Goal: Register for event/course: Sign up to attend an event or enroll in a course

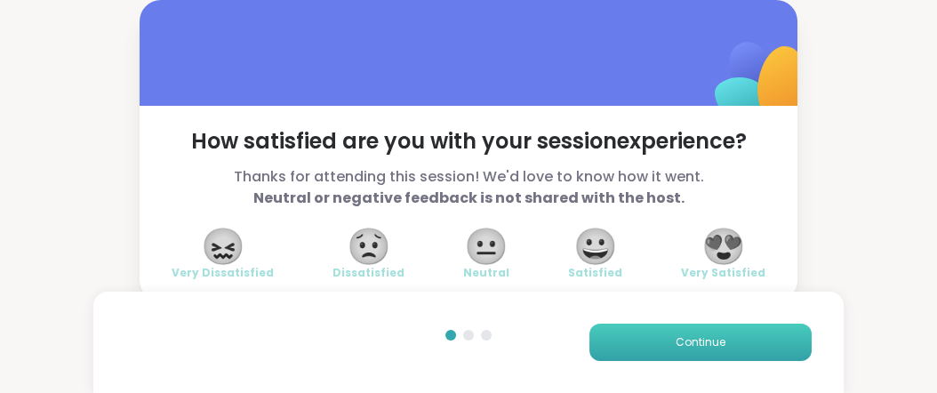
click at [657, 326] on button "Continue" at bounding box center [701, 342] width 222 height 37
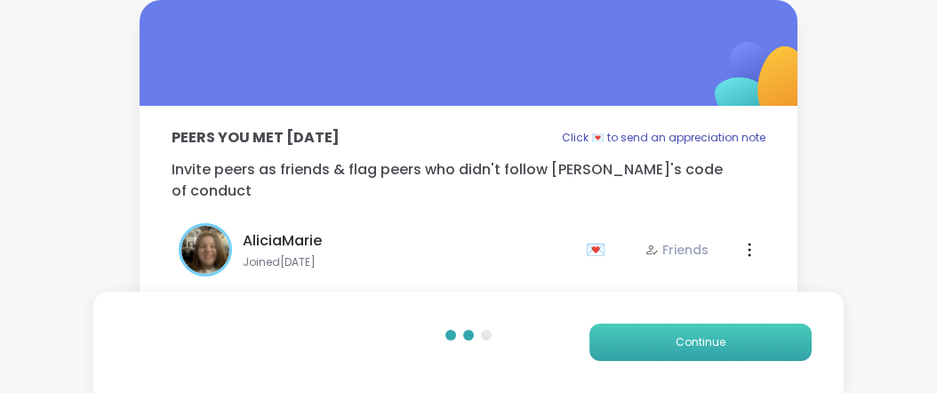
click at [658, 333] on button "Continue" at bounding box center [701, 342] width 222 height 37
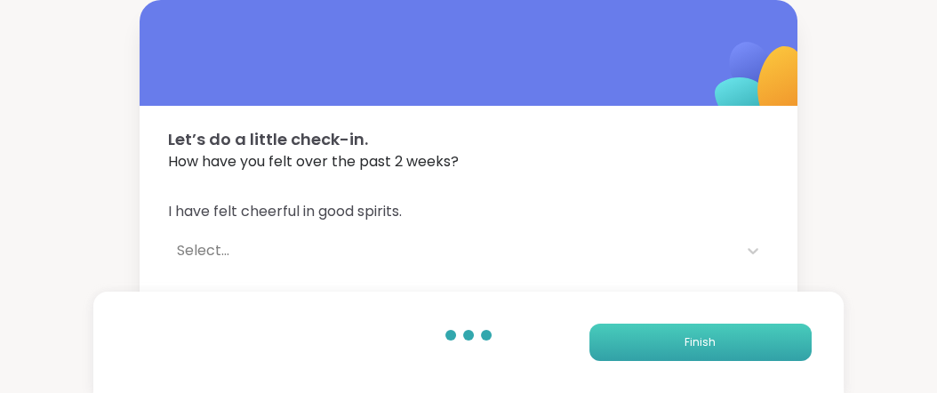
click at [658, 333] on button "Finish" at bounding box center [701, 342] width 222 height 37
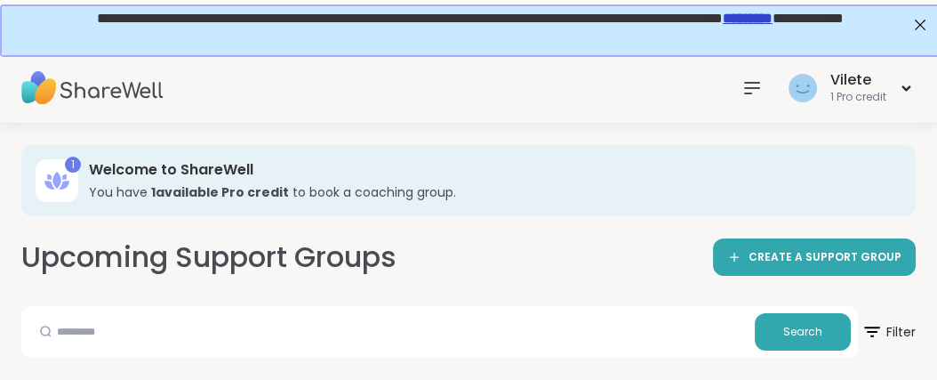
click at [771, 20] on link "*********" at bounding box center [746, 16] width 50 height 13
click at [745, 87] on icon at bounding box center [752, 88] width 14 height 11
click at [742, 83] on icon at bounding box center [752, 87] width 21 height 21
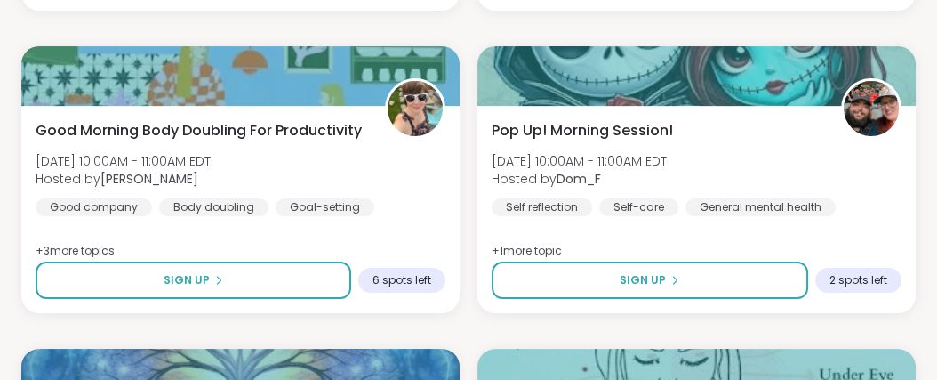
scroll to position [773, 0]
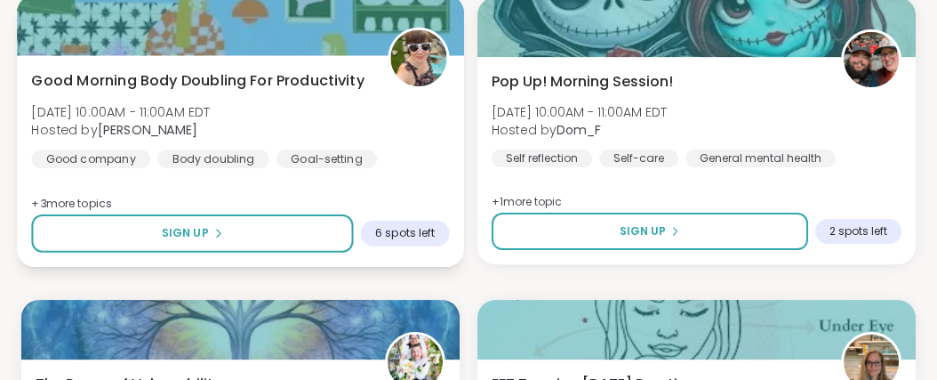
click at [381, 258] on div "Good Morning Body Doubling For Productivity [DATE] 10:00AM - 11:00AM EDT Hosted…" at bounding box center [240, 161] width 447 height 212
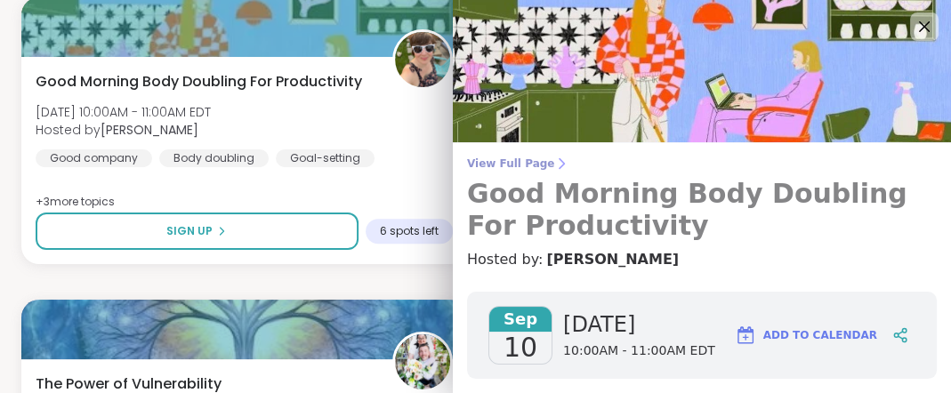
click at [524, 171] on span "View Full Page" at bounding box center [701, 163] width 469 height 14
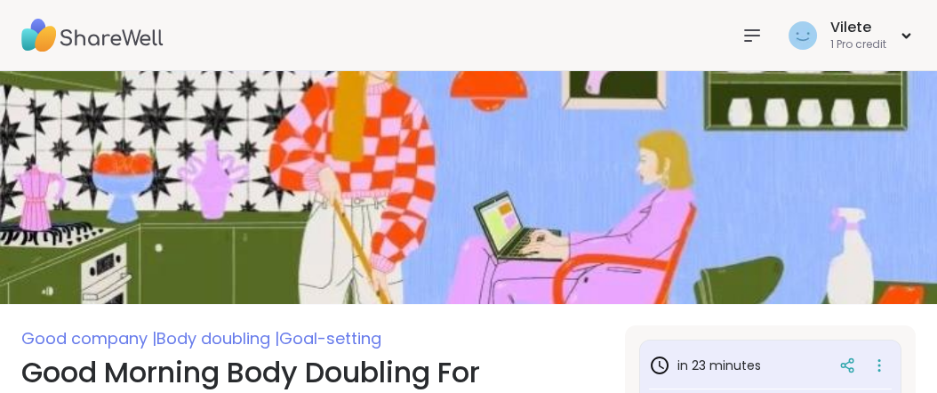
scroll to position [4, 0]
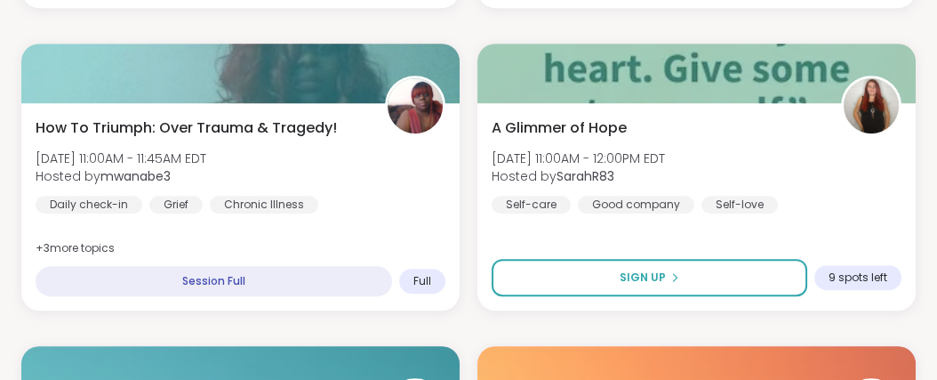
scroll to position [1344, 0]
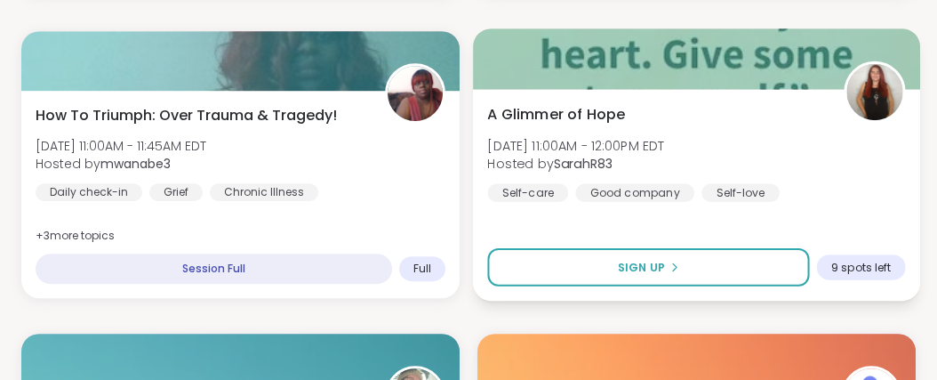
click at [625, 124] on span "A Glimmer of Hope" at bounding box center [556, 113] width 138 height 21
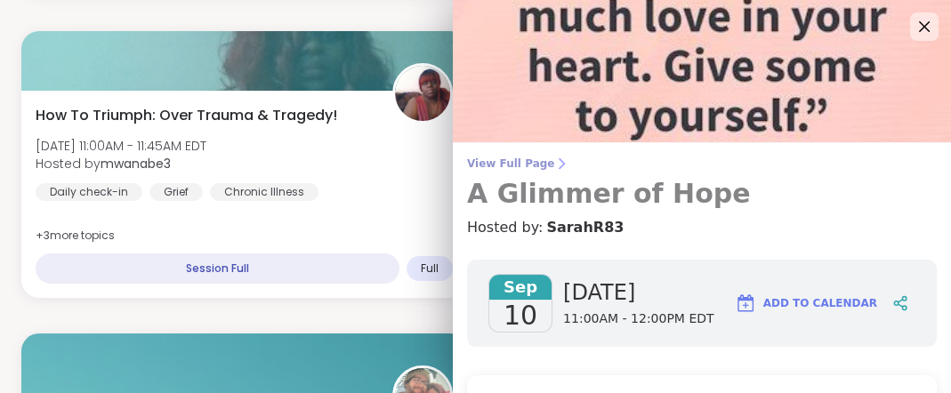
click at [523, 165] on span "View Full Page" at bounding box center [701, 163] width 469 height 14
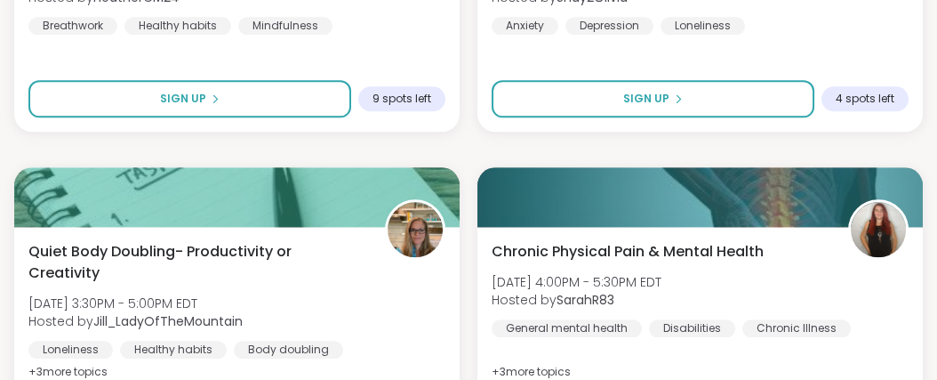
scroll to position [3182, 0]
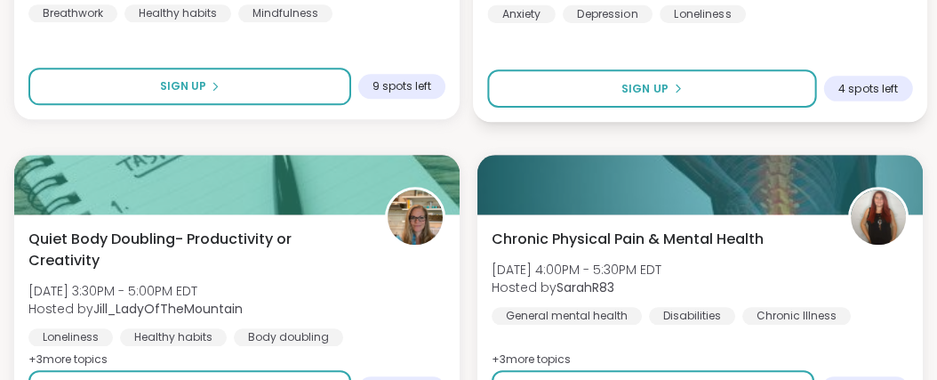
drag, startPoint x: 915, startPoint y: 196, endPoint x: 911, endPoint y: 221, distance: 25.3
click at [911, 122] on div "lets be friends [DATE] 3:00PM - 4:00PM EDT Hosted by Shay2Olivia Anxiety [MEDIC…" at bounding box center [700, 16] width 454 height 212
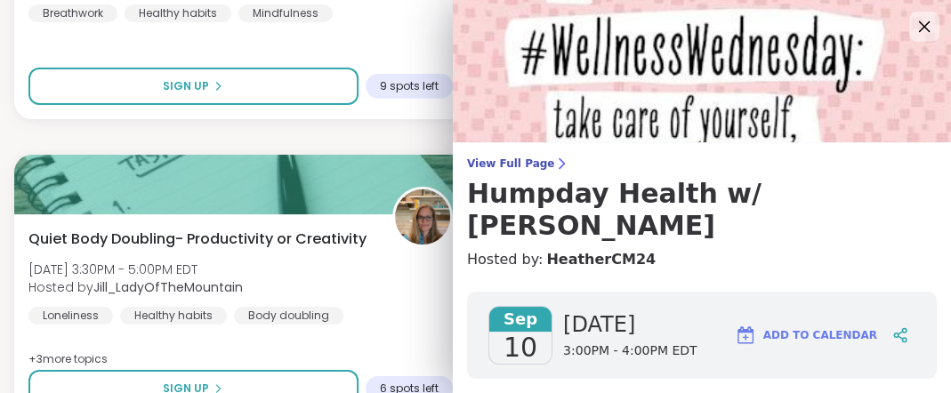
click at [919, 28] on icon at bounding box center [925, 27] width 12 height 12
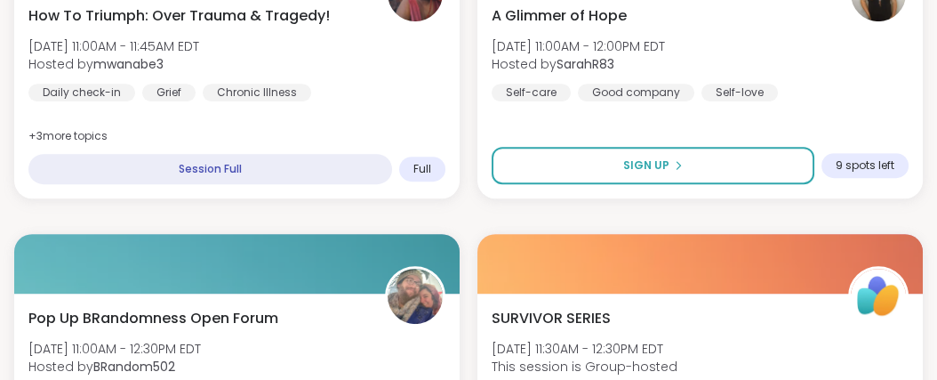
scroll to position [1264, 0]
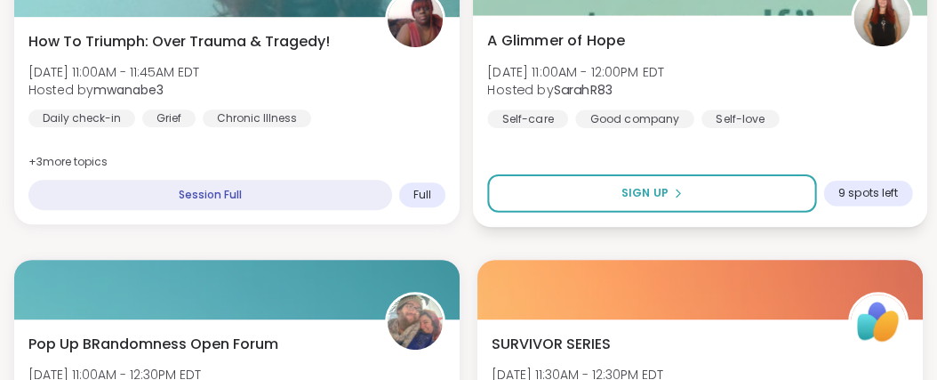
click at [625, 52] on span "A Glimmer of Hope" at bounding box center [556, 40] width 138 height 21
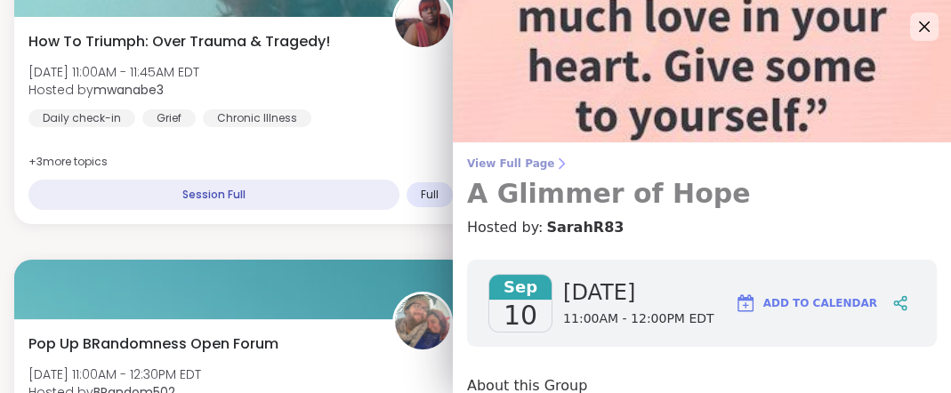
click at [523, 168] on span "View Full Page" at bounding box center [701, 163] width 469 height 14
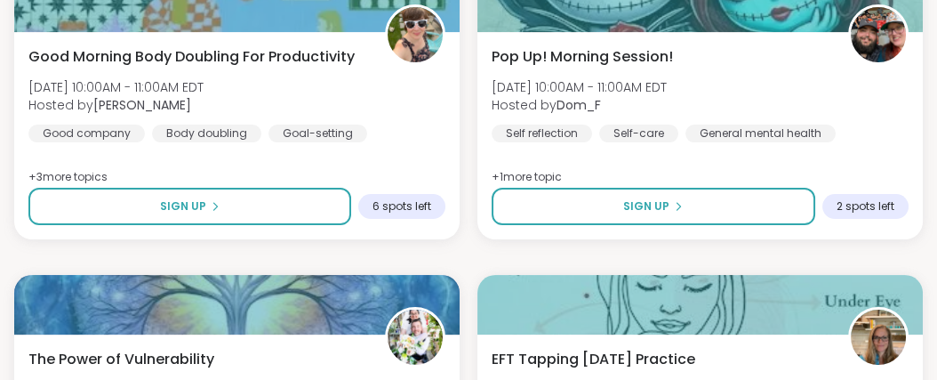
scroll to position [670, 0]
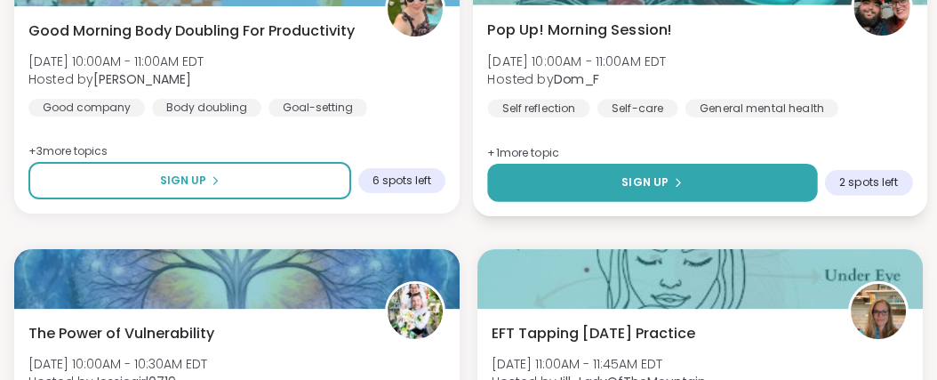
click at [642, 190] on span "Sign Up" at bounding box center [645, 182] width 47 height 16
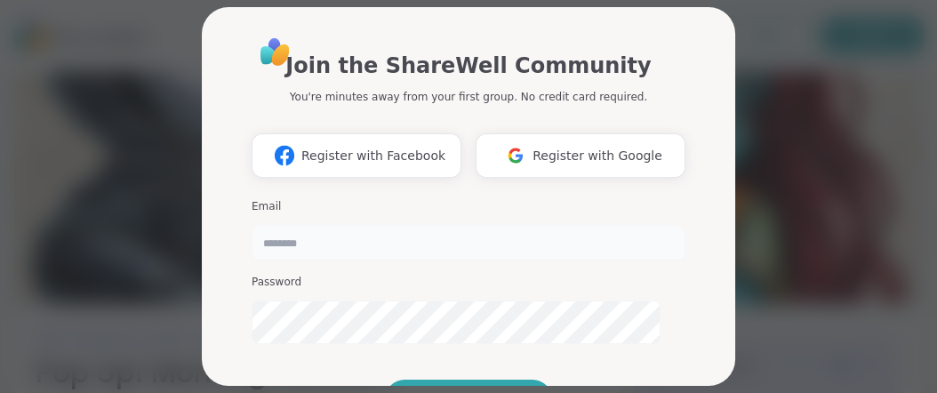
click at [399, 261] on input "email" at bounding box center [469, 243] width 434 height 36
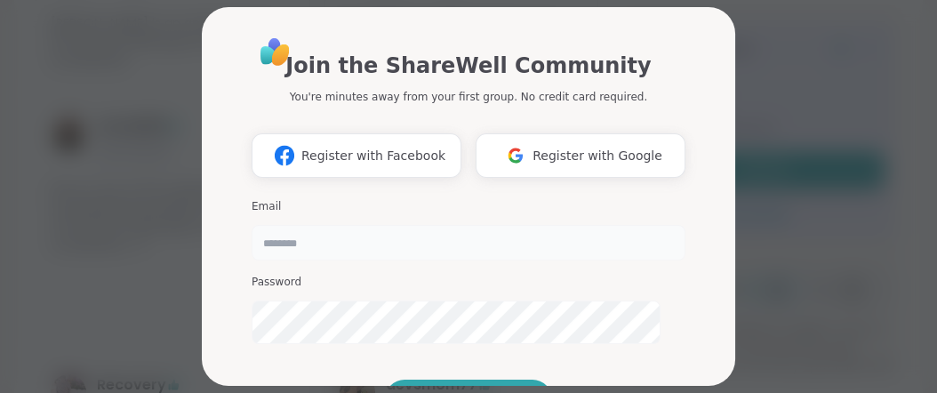
scroll to position [672, 0]
click at [603, 165] on span "Register with Google" at bounding box center [598, 156] width 130 height 19
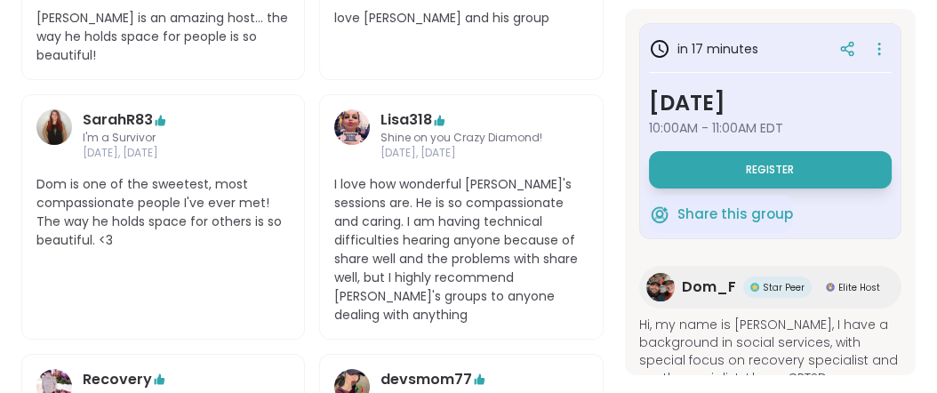
scroll to position [0, 0]
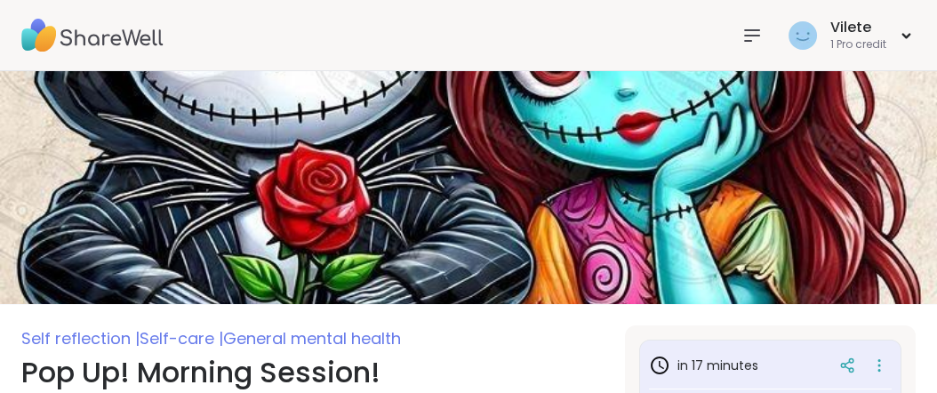
click at [551, 284] on img at bounding box center [468, 187] width 937 height 233
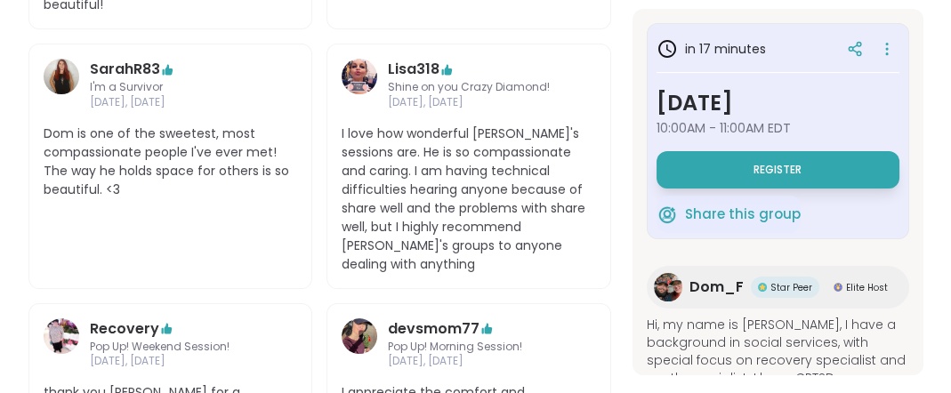
scroll to position [726, 0]
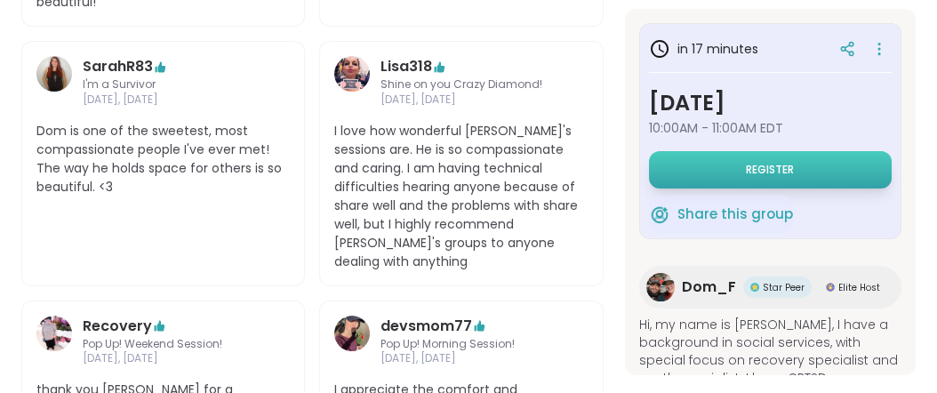
click at [765, 177] on span "Register" at bounding box center [770, 170] width 48 height 14
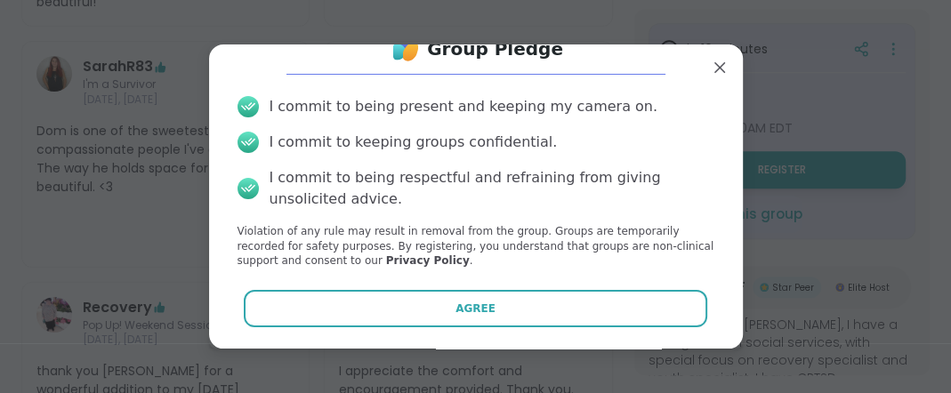
scroll to position [127, 0]
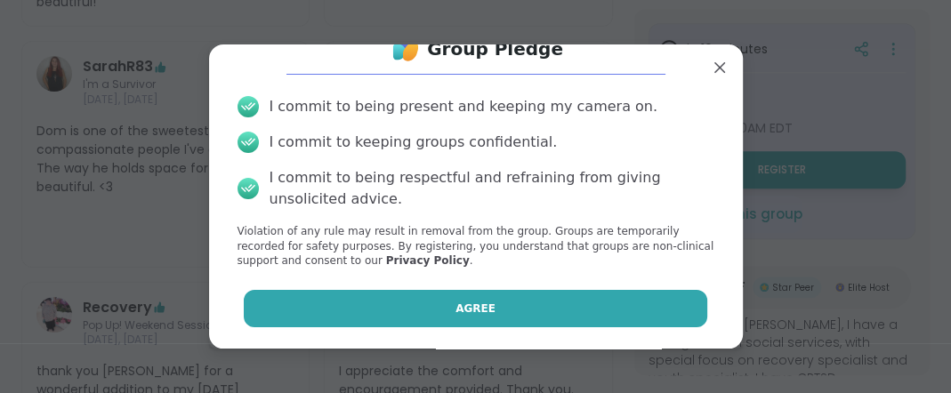
click at [455, 305] on span "Agree" at bounding box center [475, 309] width 40 height 16
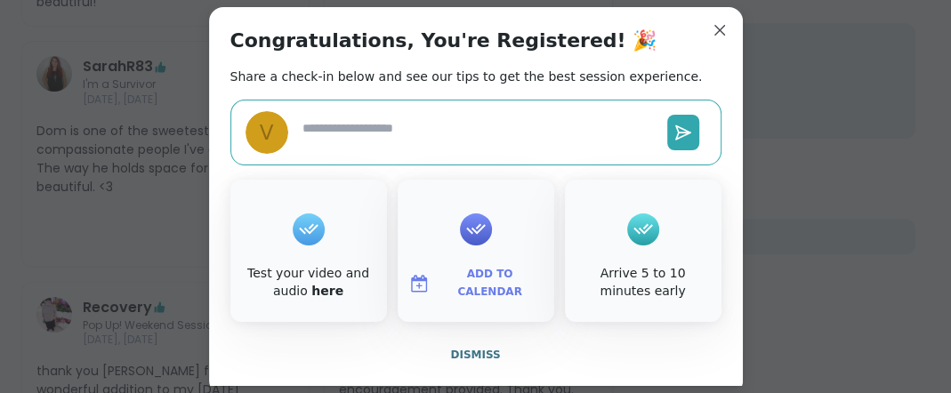
scroll to position [489, 0]
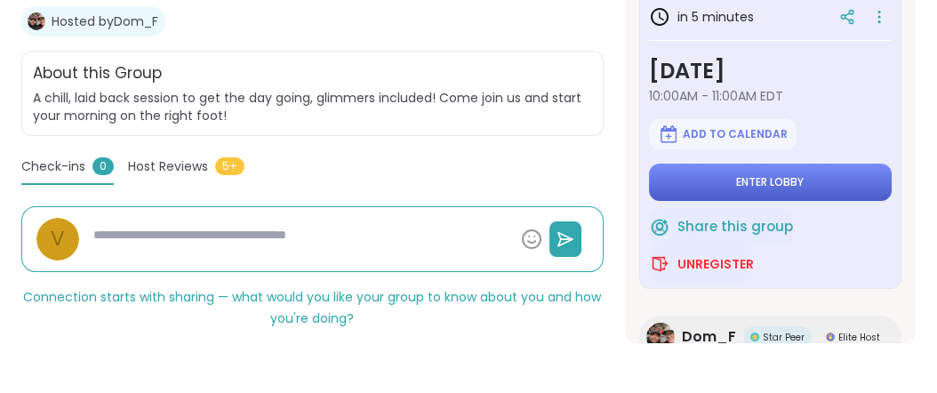
click at [718, 201] on button "Enter lobby" at bounding box center [770, 182] width 243 height 37
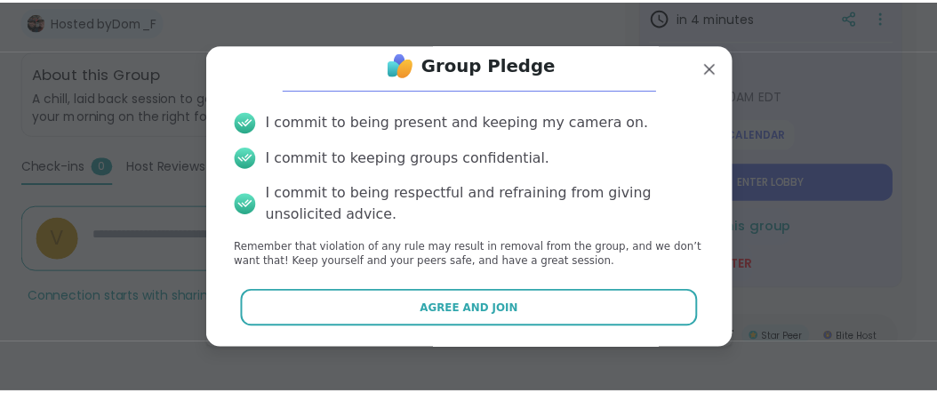
scroll to position [127, 0]
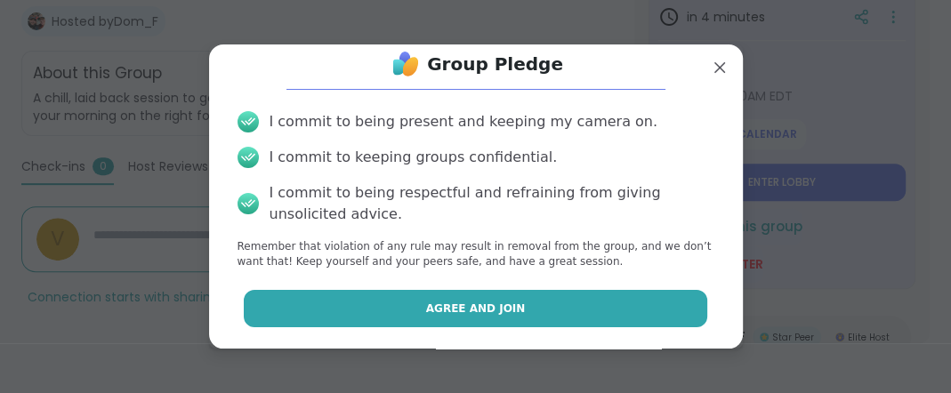
click at [498, 301] on span "Agree and Join" at bounding box center [476, 309] width 100 height 16
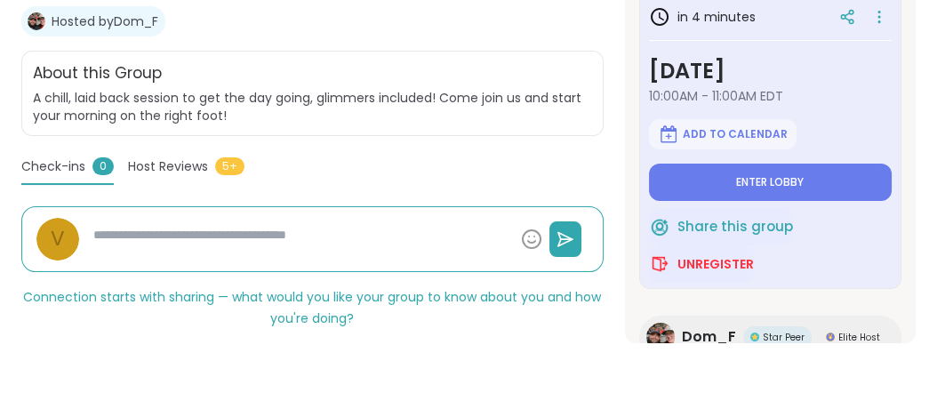
type textarea "*"
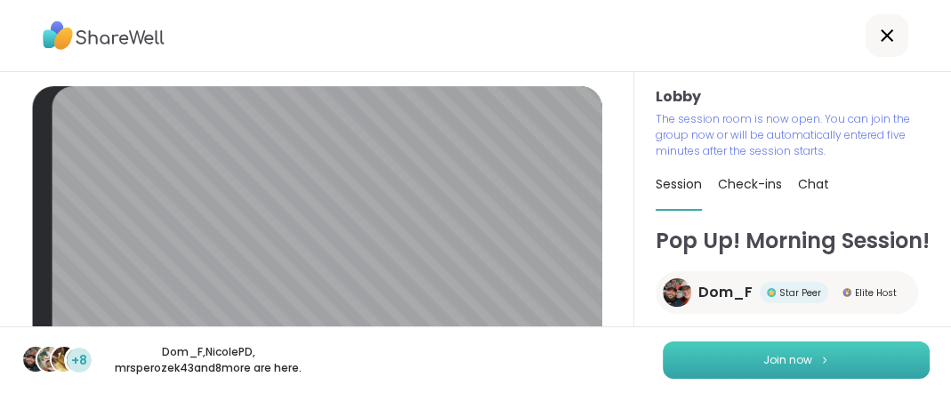
click at [720, 362] on button "Join now" at bounding box center [795, 359] width 267 height 37
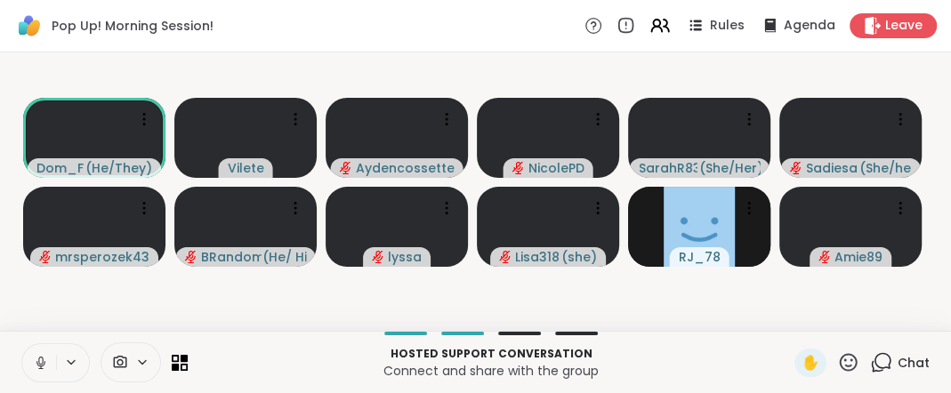
click at [47, 355] on icon at bounding box center [41, 363] width 16 height 16
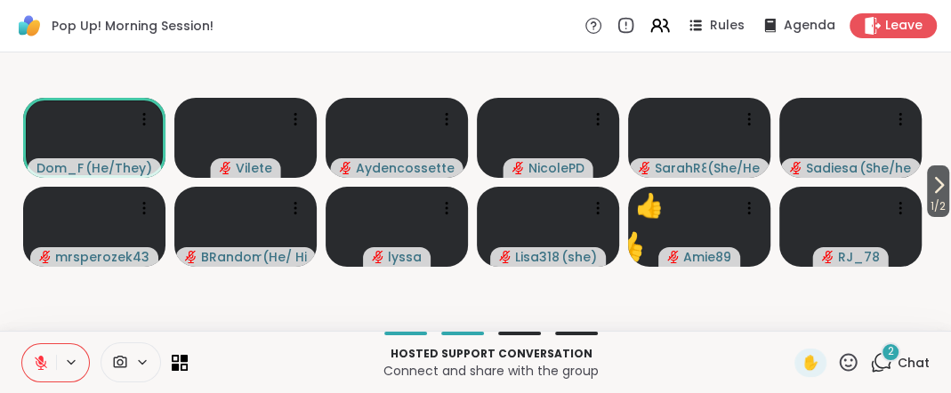
click at [47, 355] on icon at bounding box center [41, 363] width 16 height 16
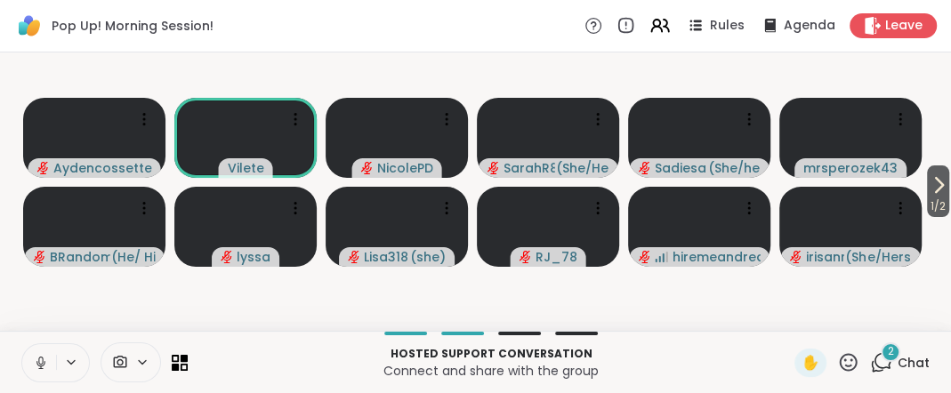
click at [887, 351] on span "2" at bounding box center [890, 351] width 6 height 15
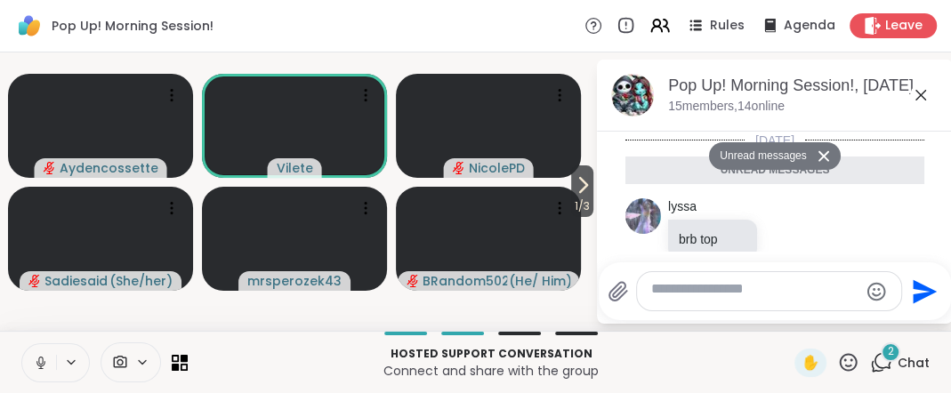
scroll to position [344, 0]
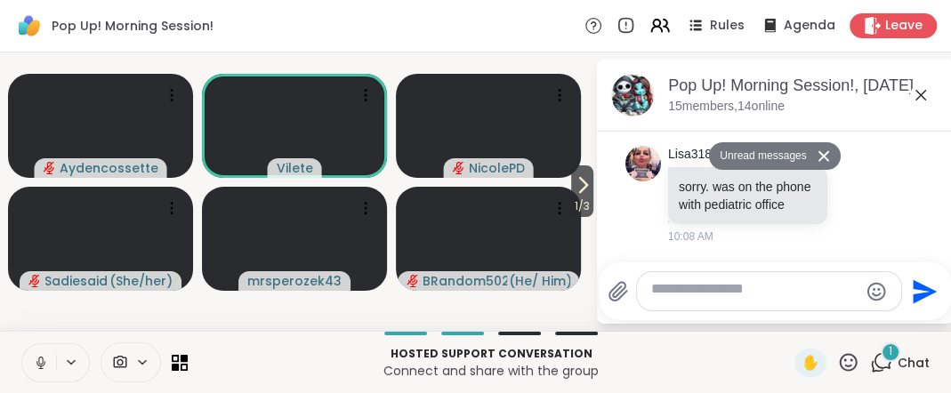
click at [49, 355] on icon at bounding box center [41, 363] width 16 height 16
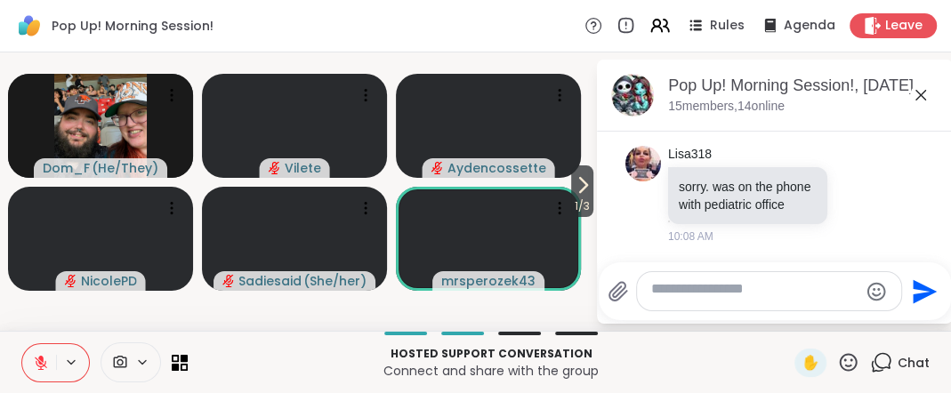
click at [658, 280] on textarea "Type your message" at bounding box center [754, 291] width 207 height 23
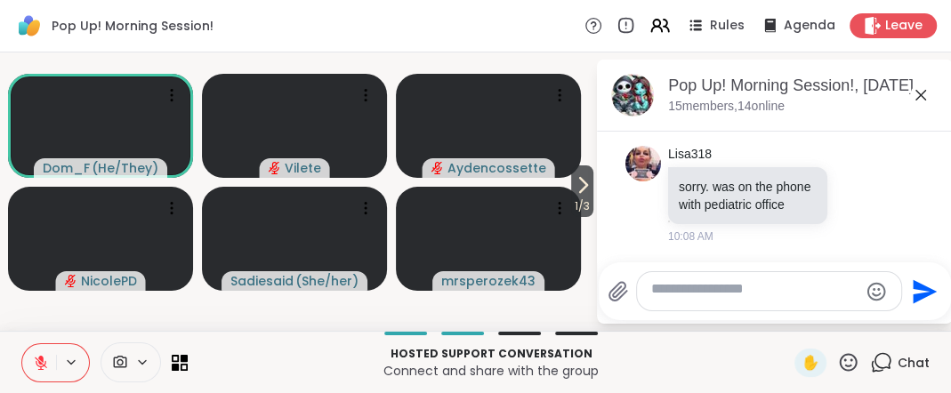
click at [44, 359] on icon at bounding box center [41, 363] width 16 height 16
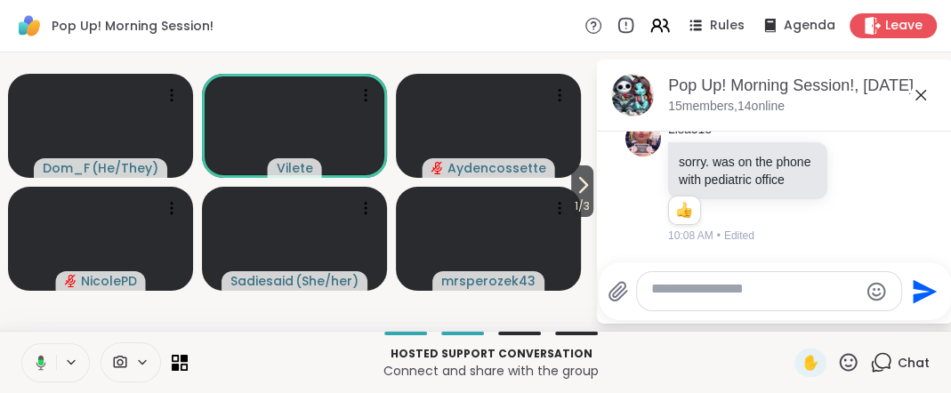
scroll to position [378, 0]
click at [915, 100] on icon at bounding box center [920, 95] width 11 height 11
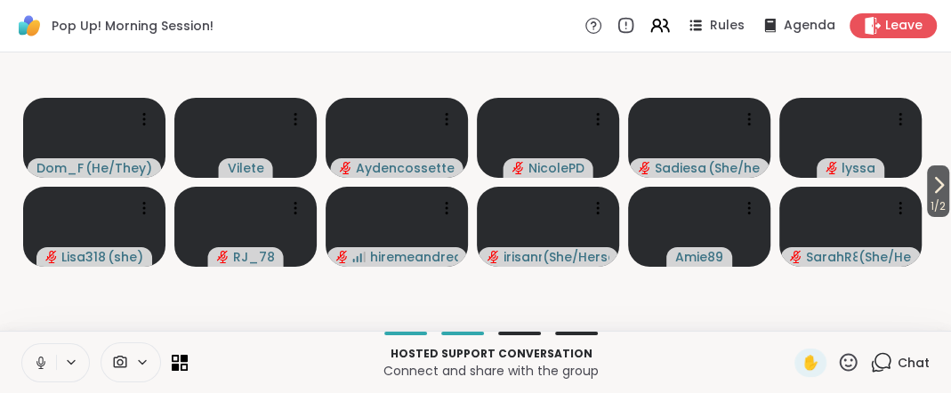
click at [43, 357] on icon at bounding box center [40, 361] width 4 height 8
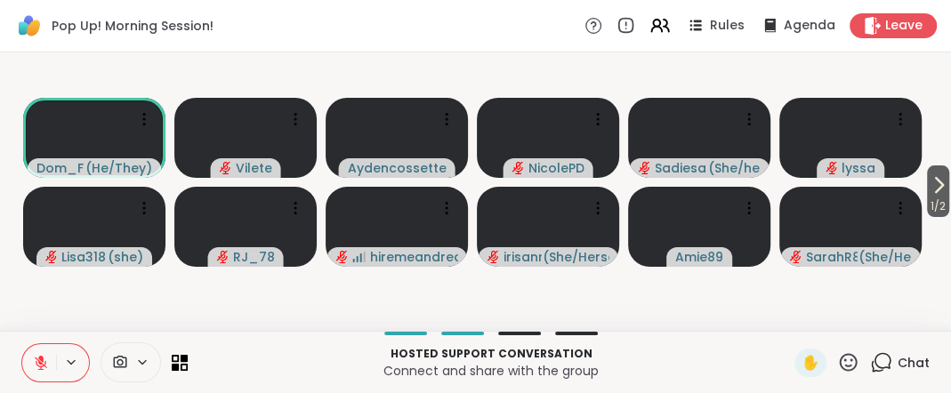
click at [870, 356] on icon at bounding box center [881, 362] width 22 height 22
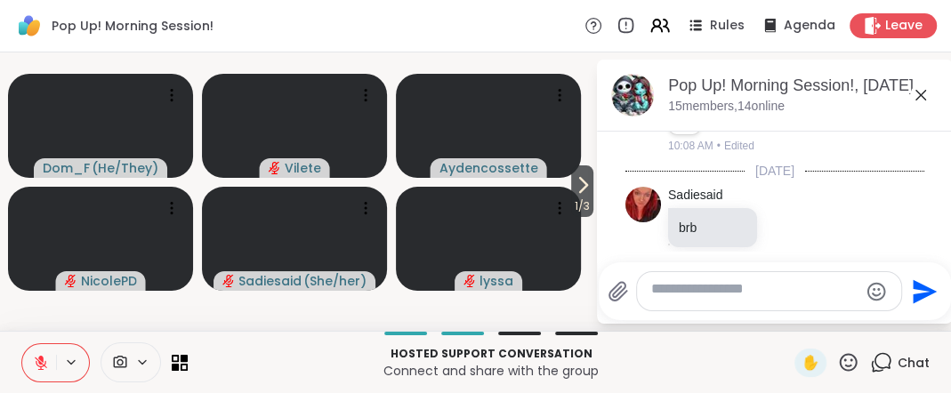
scroll to position [517, 0]
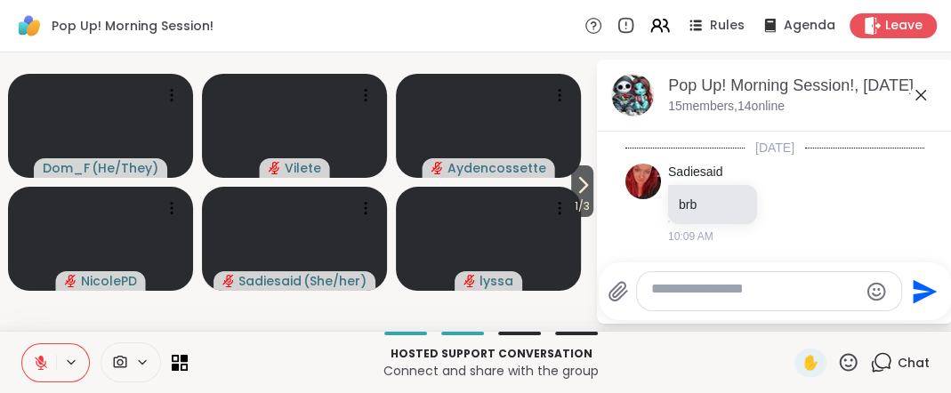
click at [748, 280] on textarea "Type your message" at bounding box center [754, 291] width 207 height 23
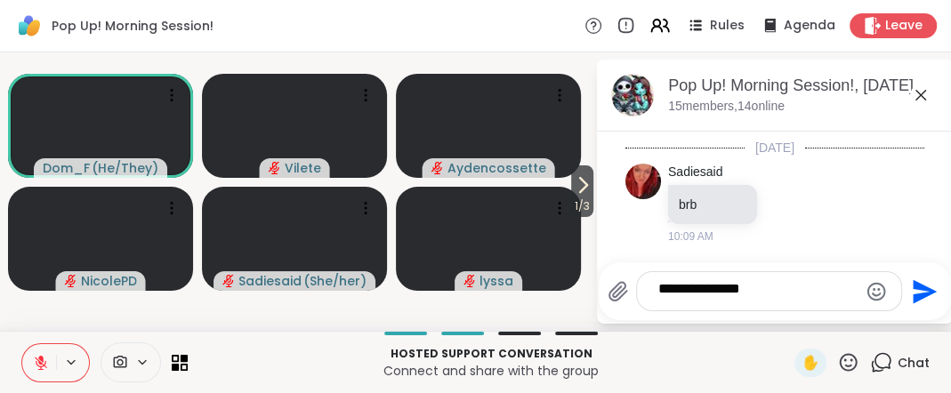
type textarea "**********"
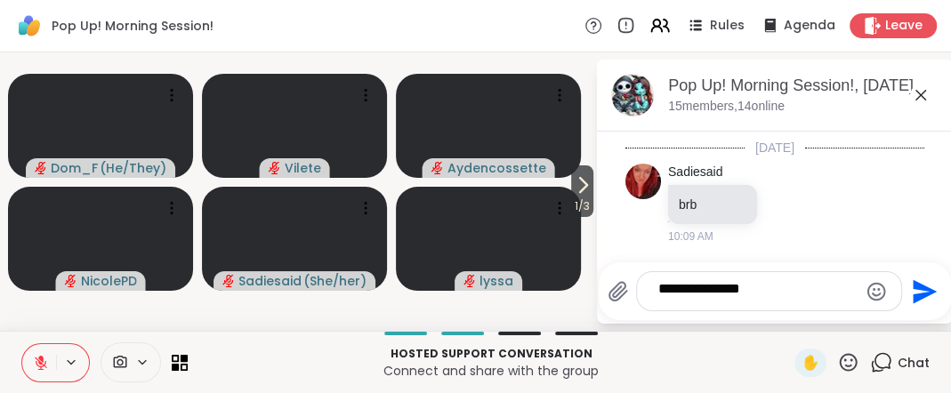
click at [918, 279] on icon "Send" at bounding box center [924, 291] width 24 height 24
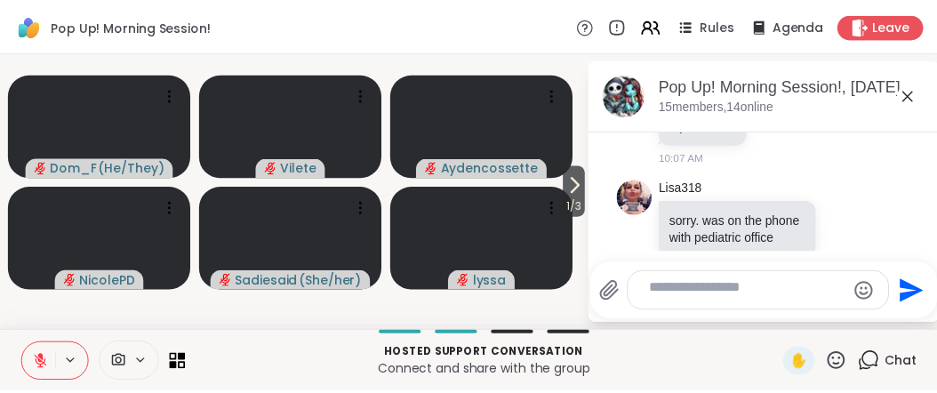
scroll to position [633, 0]
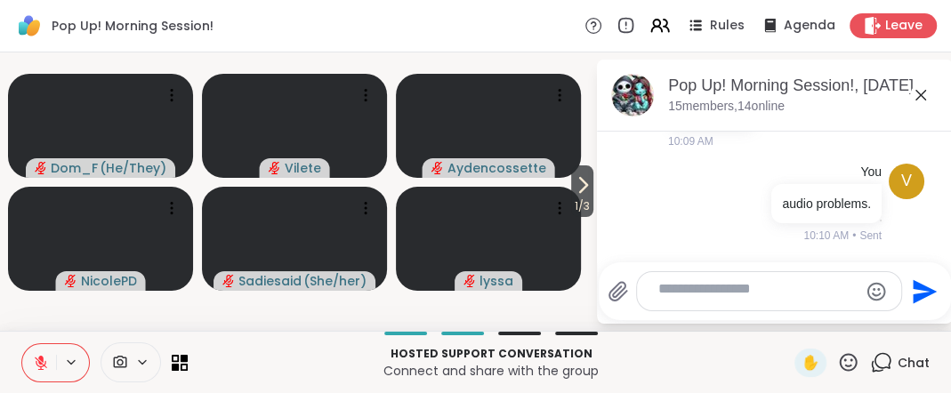
click at [916, 104] on icon at bounding box center [920, 94] width 21 height 21
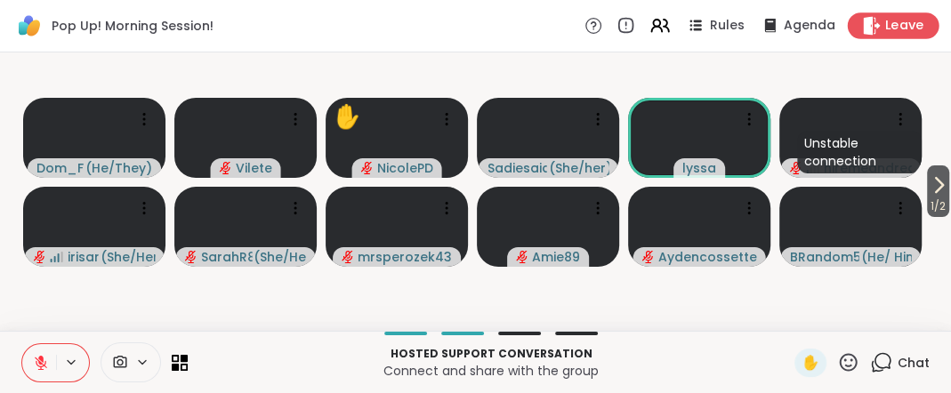
click at [885, 28] on span "Leave" at bounding box center [904, 26] width 39 height 19
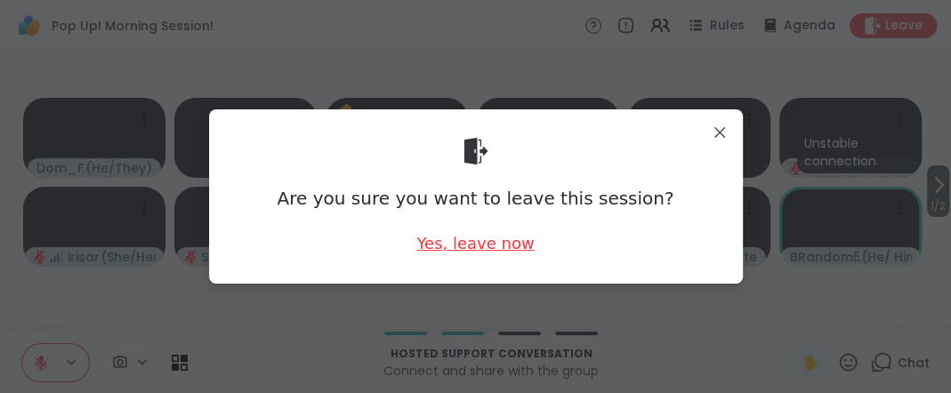
click at [469, 251] on div "Yes, leave now" at bounding box center [474, 243] width 117 height 22
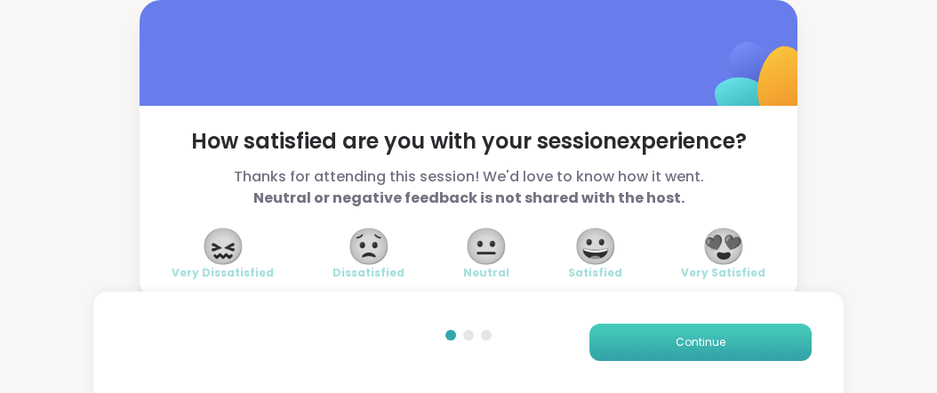
click at [687, 334] on span "Continue" at bounding box center [701, 342] width 50 height 16
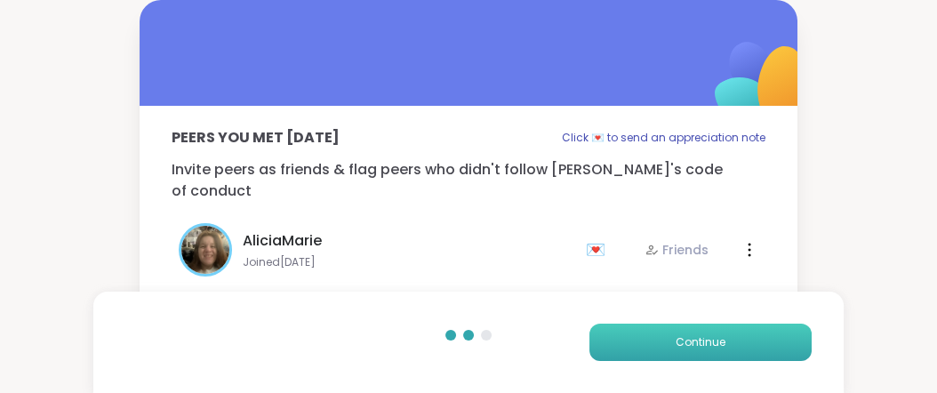
click at [701, 334] on span "Continue" at bounding box center [701, 342] width 50 height 16
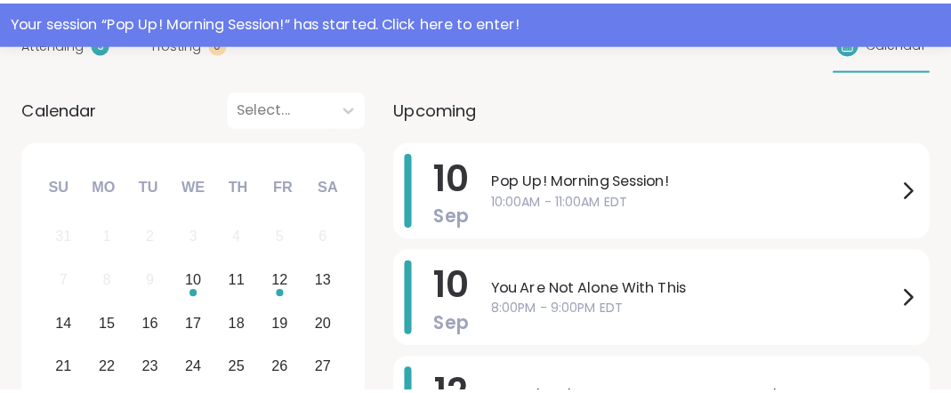
scroll to position [291, 0]
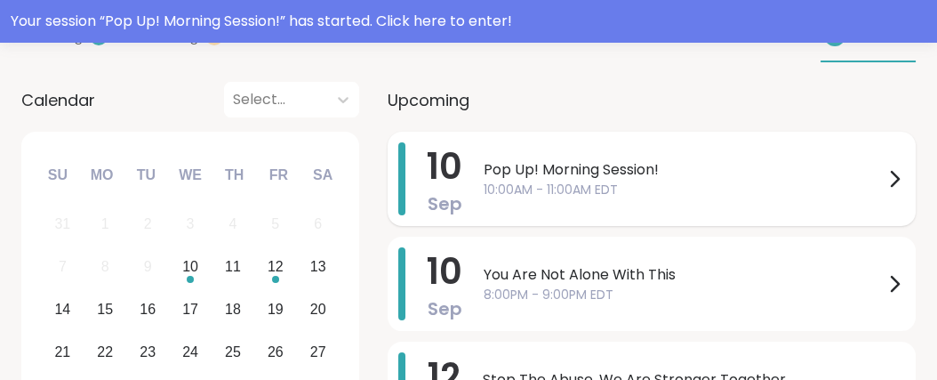
click at [725, 181] on span "Pop Up! Morning Session!" at bounding box center [684, 169] width 400 height 21
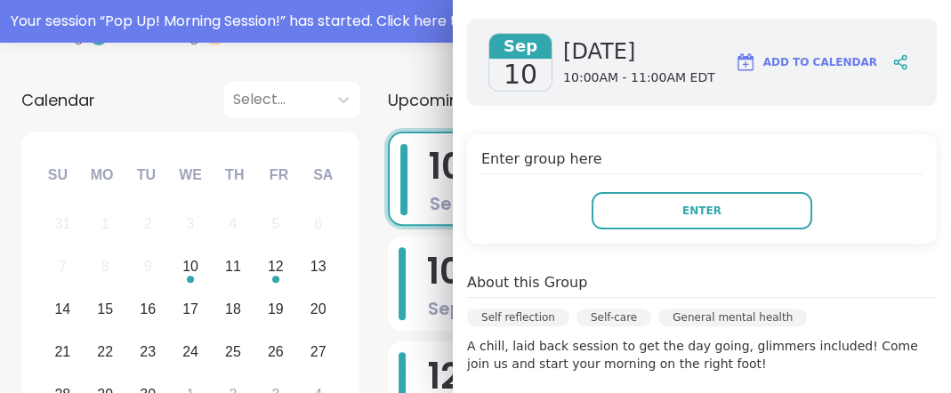
scroll to position [238, 0]
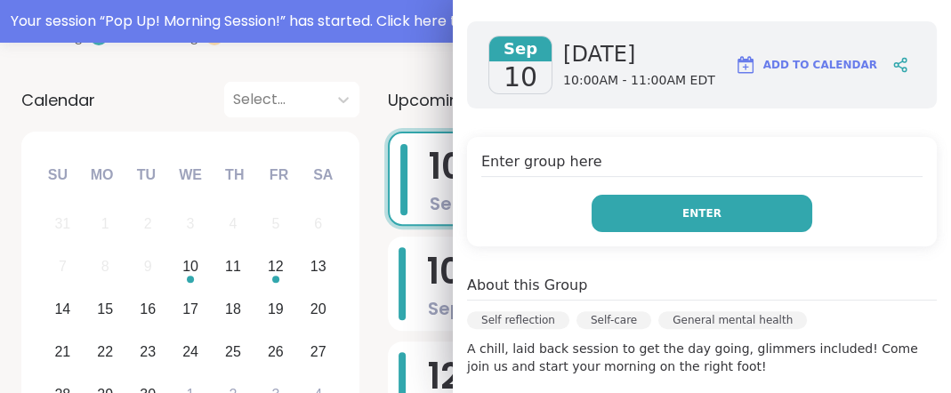
click at [682, 221] on span "Enter" at bounding box center [701, 213] width 39 height 16
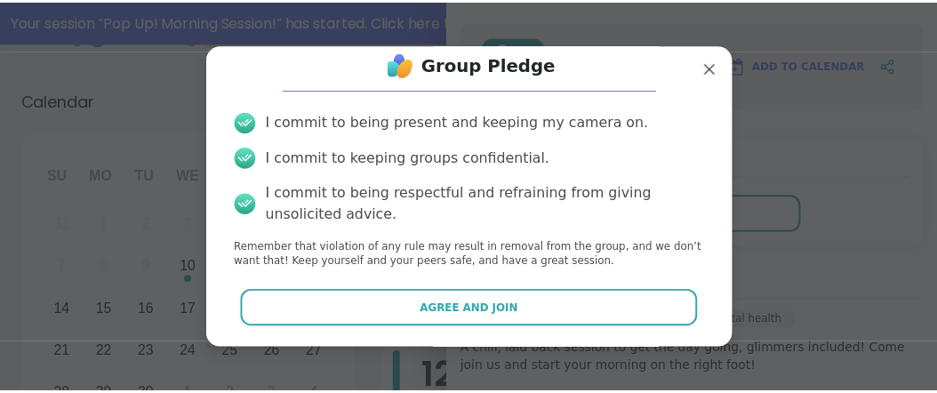
scroll to position [127, 0]
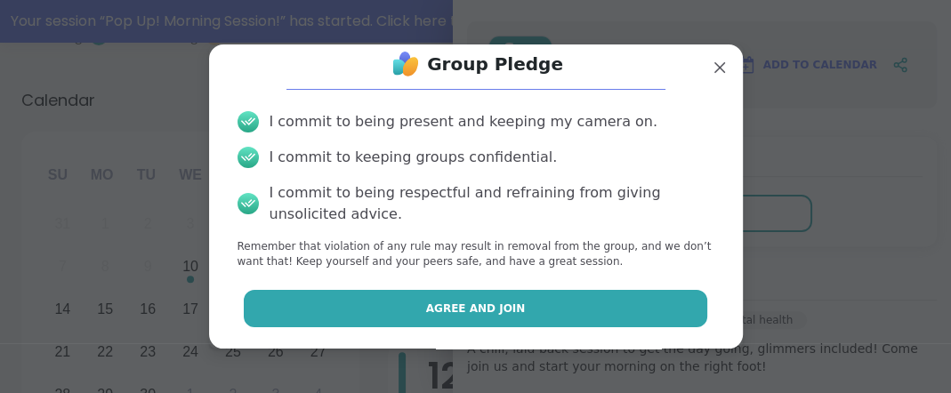
click at [532, 299] on button "Agree and Join" at bounding box center [475, 308] width 463 height 37
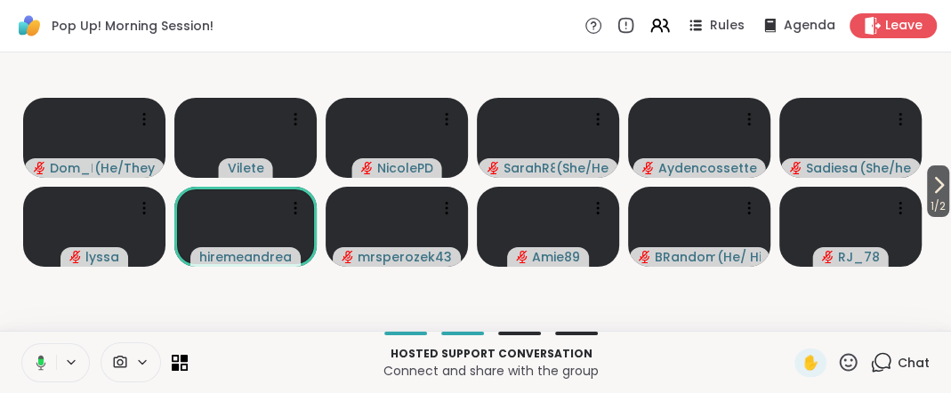
click at [44, 358] on icon at bounding box center [40, 361] width 5 height 7
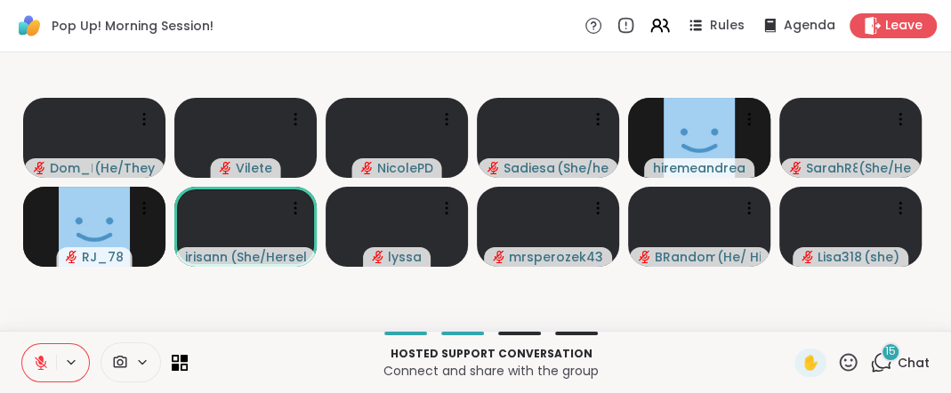
click at [47, 358] on icon at bounding box center [41, 363] width 12 height 12
click at [43, 358] on icon at bounding box center [40, 361] width 4 height 8
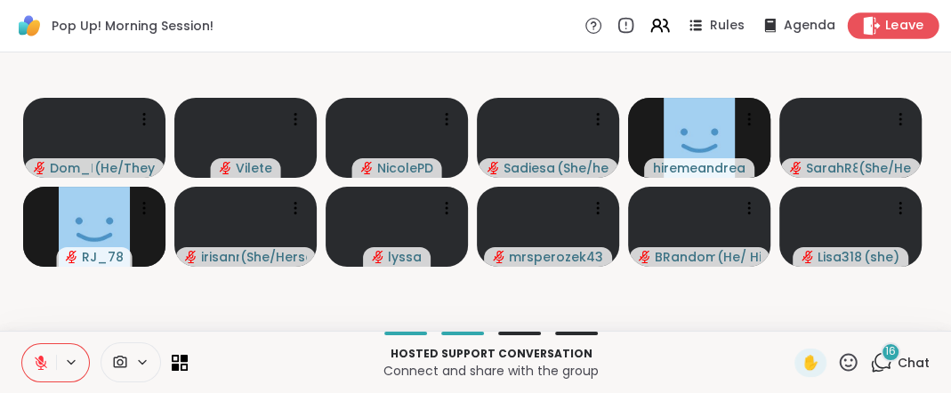
click at [885, 28] on span "Leave" at bounding box center [904, 26] width 39 height 19
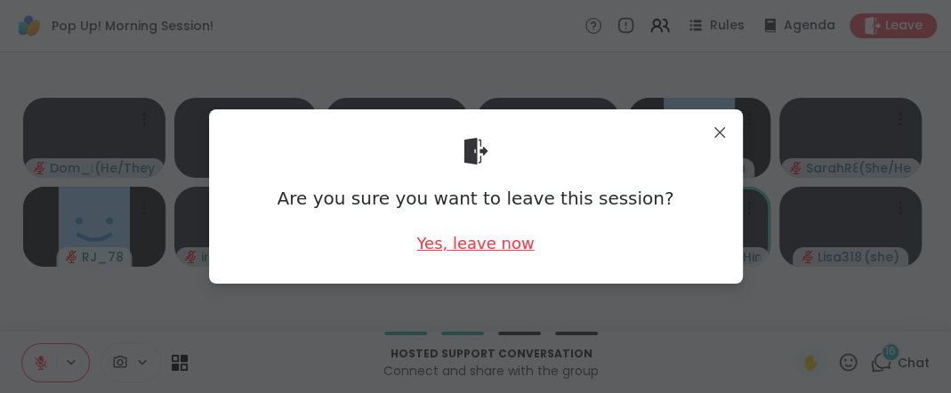
click at [461, 245] on div "Yes, leave now" at bounding box center [474, 243] width 117 height 22
